Goal: Book appointment/travel/reservation

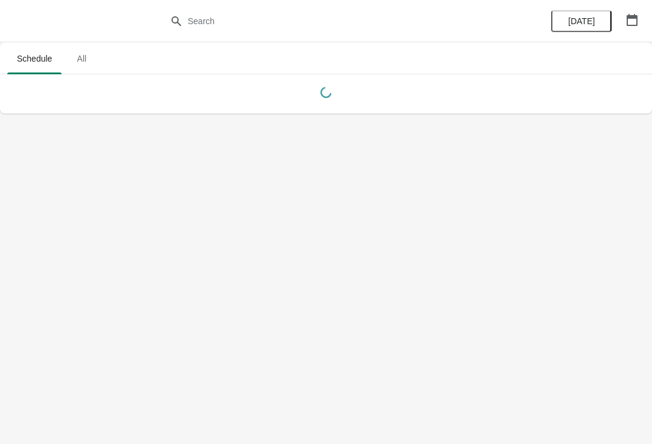
click at [623, 20] on button "button" at bounding box center [633, 20] width 22 height 22
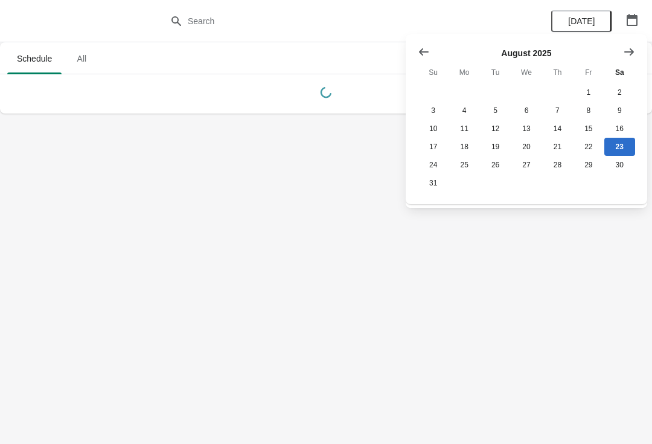
click at [626, 54] on icon "Show next month, September 2025" at bounding box center [629, 52] width 12 height 12
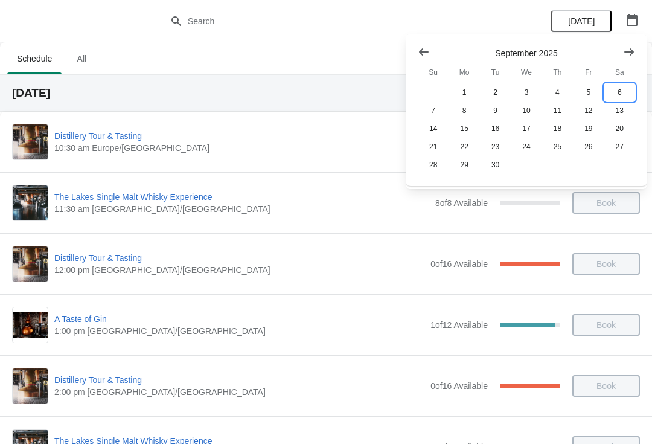
click at [623, 91] on button "6" at bounding box center [620, 92] width 31 height 18
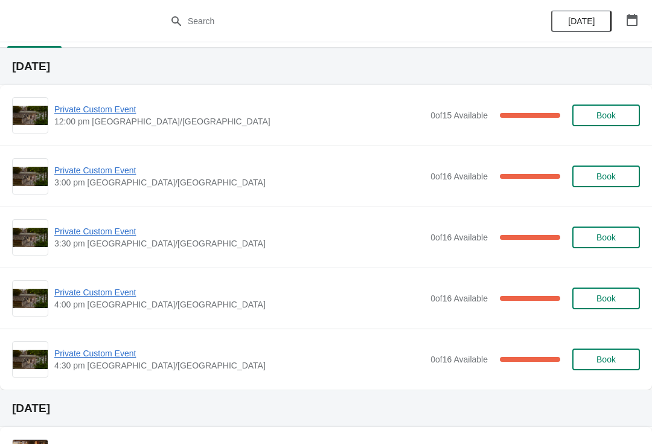
scroll to position [25, 0]
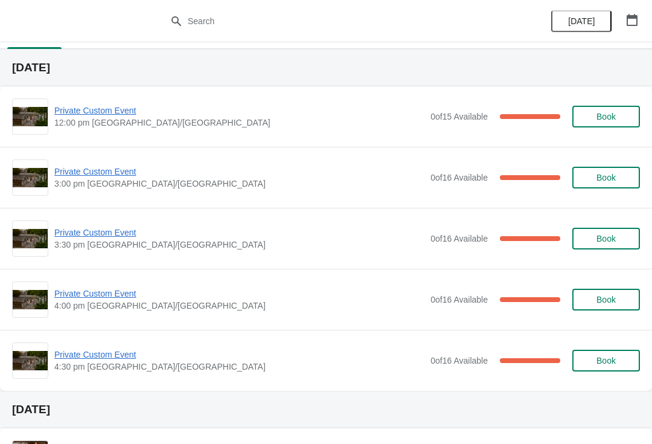
click at [112, 294] on span "Private Custom Event" at bounding box center [239, 294] width 370 height 12
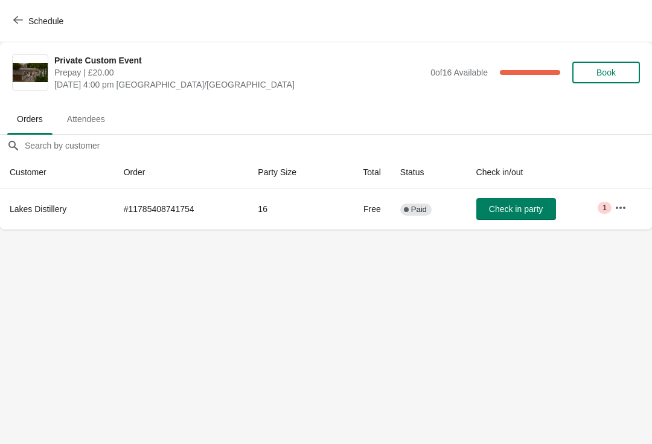
click at [615, 209] on button "button" at bounding box center [621, 208] width 22 height 22
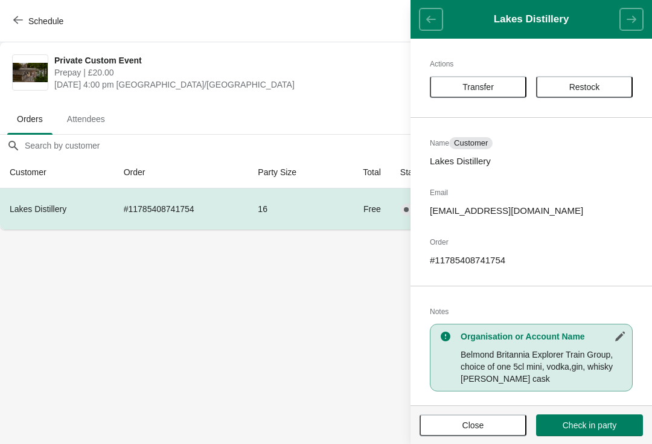
click at [494, 431] on button "Close" at bounding box center [473, 425] width 107 height 22
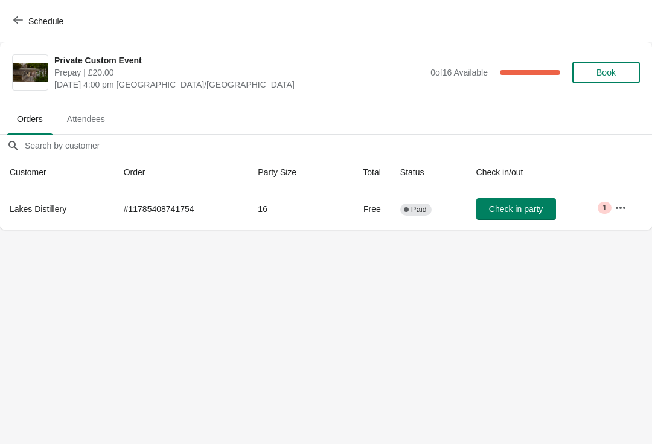
click at [33, 19] on span "Schedule" at bounding box center [45, 21] width 35 height 10
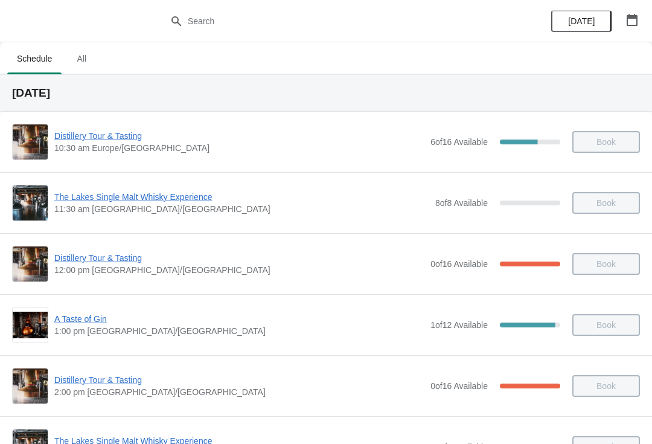
click at [227, 278] on div "Distillery Tour & Tasting 12:00 pm Europe/[GEOGRAPHIC_DATA] 0 of 16 Available 1…" at bounding box center [326, 264] width 628 height 36
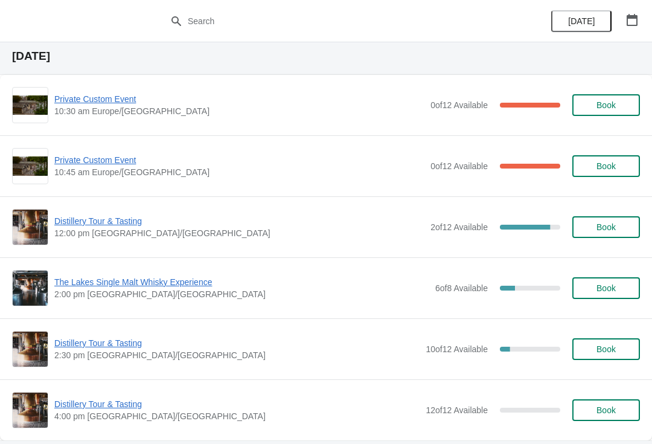
scroll to position [1959, 0]
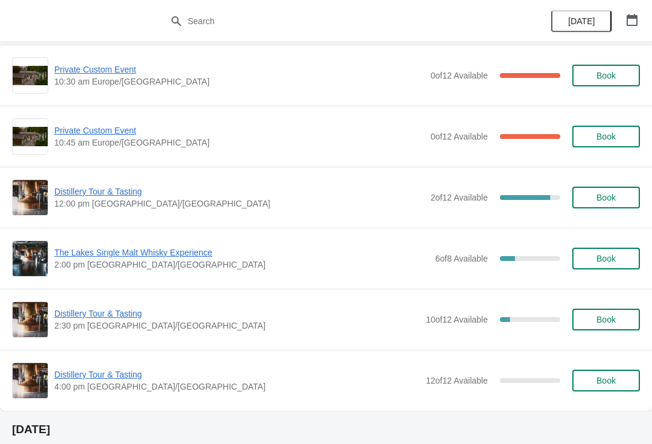
click at [631, 28] on button "button" at bounding box center [633, 20] width 22 height 22
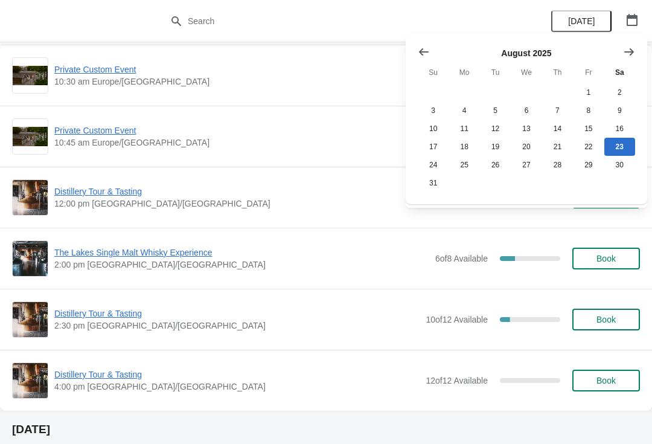
click at [620, 61] on button "Show next month, September 2025" at bounding box center [630, 52] width 22 height 22
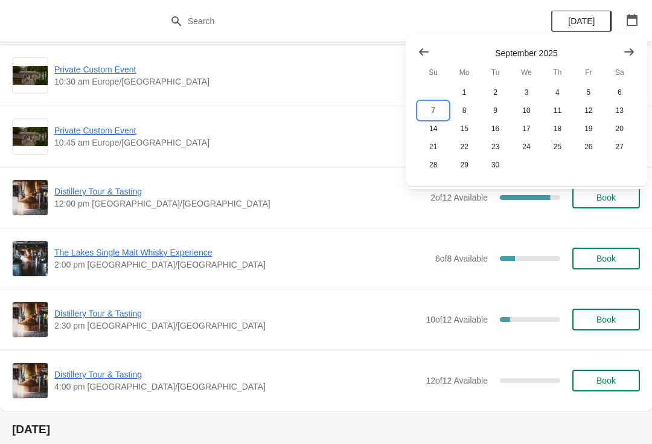
click at [440, 113] on button "7" at bounding box center [433, 110] width 31 height 18
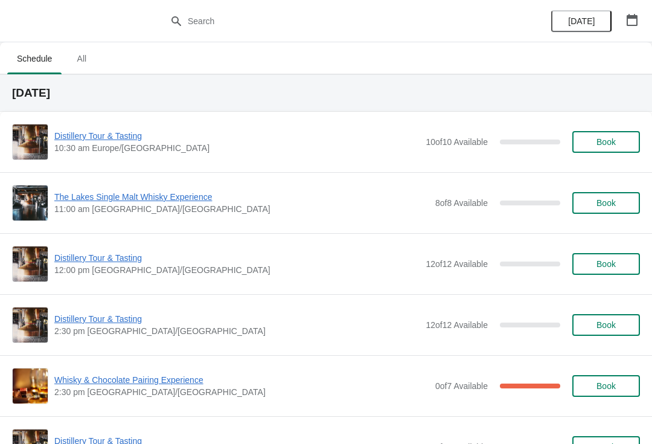
scroll to position [0, 0]
click at [606, 264] on span "Book" at bounding box center [606, 264] width 19 height 10
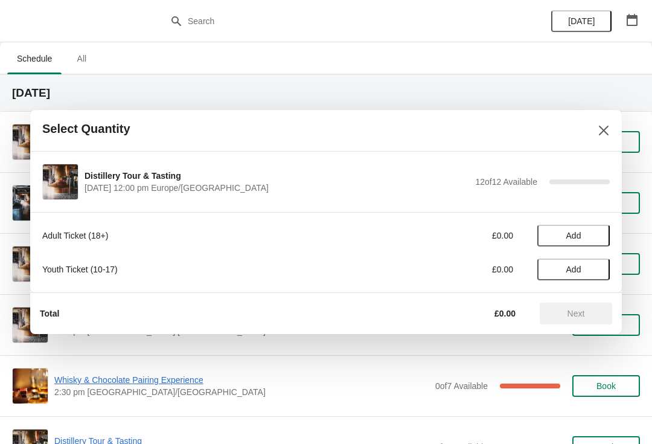
click at [585, 231] on span "Add" at bounding box center [573, 236] width 51 height 10
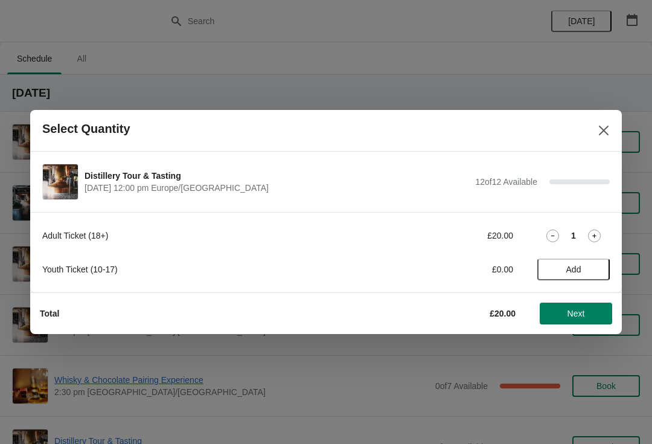
click at [577, 241] on div "1" at bounding box center [574, 236] width 72 height 13
click at [600, 237] on icon at bounding box center [594, 236] width 13 height 13
click at [597, 240] on icon at bounding box center [594, 236] width 13 height 13
click at [599, 234] on icon at bounding box center [594, 236] width 13 height 13
click at [600, 231] on icon at bounding box center [594, 236] width 13 height 13
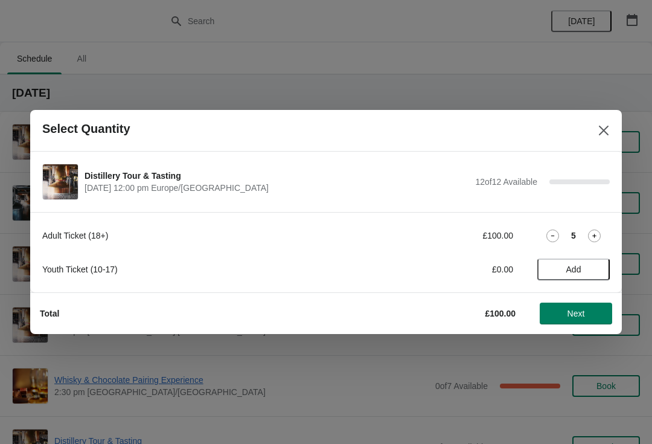
click at [600, 238] on icon at bounding box center [594, 236] width 13 height 13
click at [574, 317] on span "Next" at bounding box center [577, 314] width 18 height 10
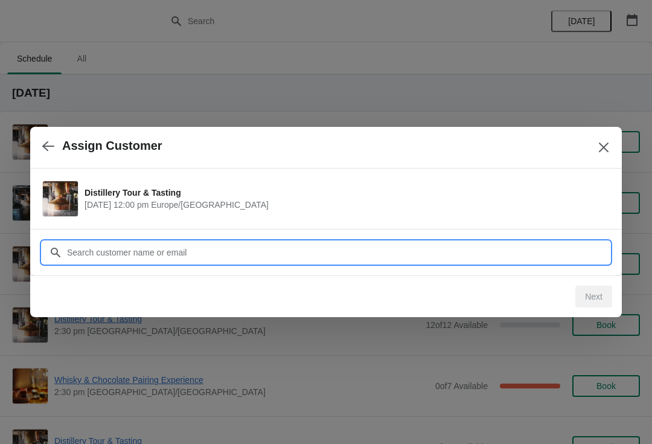
click at [153, 249] on input "Customer" at bounding box center [338, 253] width 544 height 22
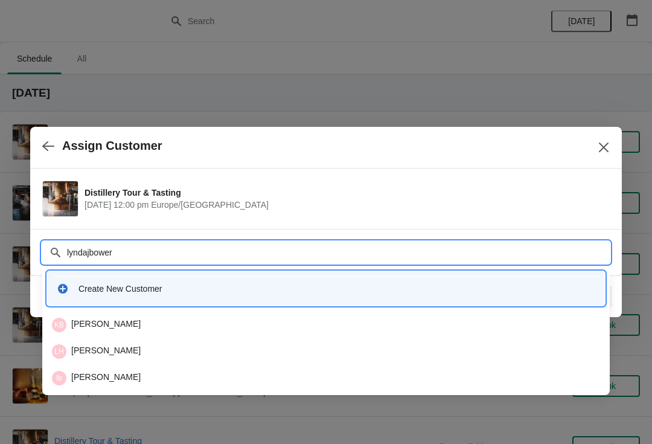
type input "lyndajbowers"
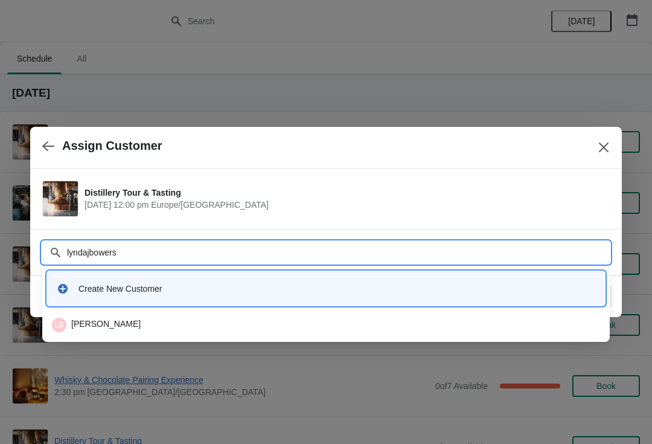
click at [105, 326] on div "LB [PERSON_NAME]" at bounding box center [326, 325] width 548 height 14
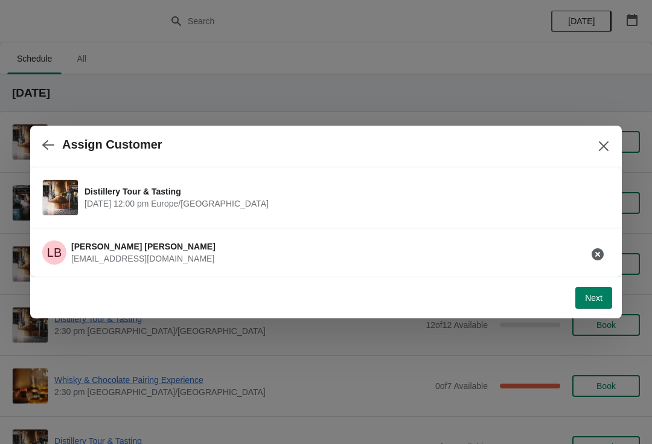
click at [594, 308] on button "Next" at bounding box center [594, 298] width 37 height 22
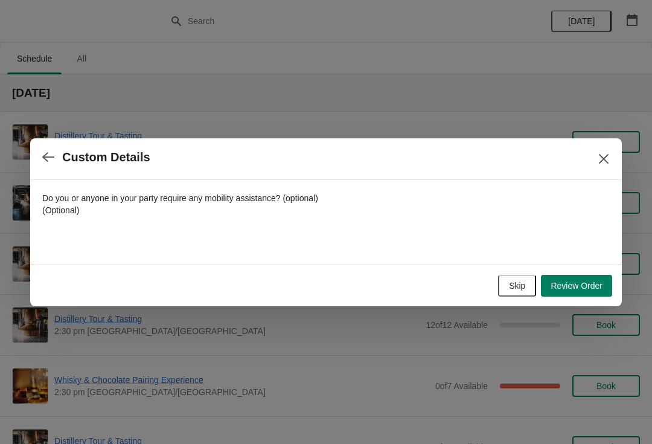
click at [509, 289] on span "Skip" at bounding box center [517, 286] width 16 height 10
